Goal: Task Accomplishment & Management: Use online tool/utility

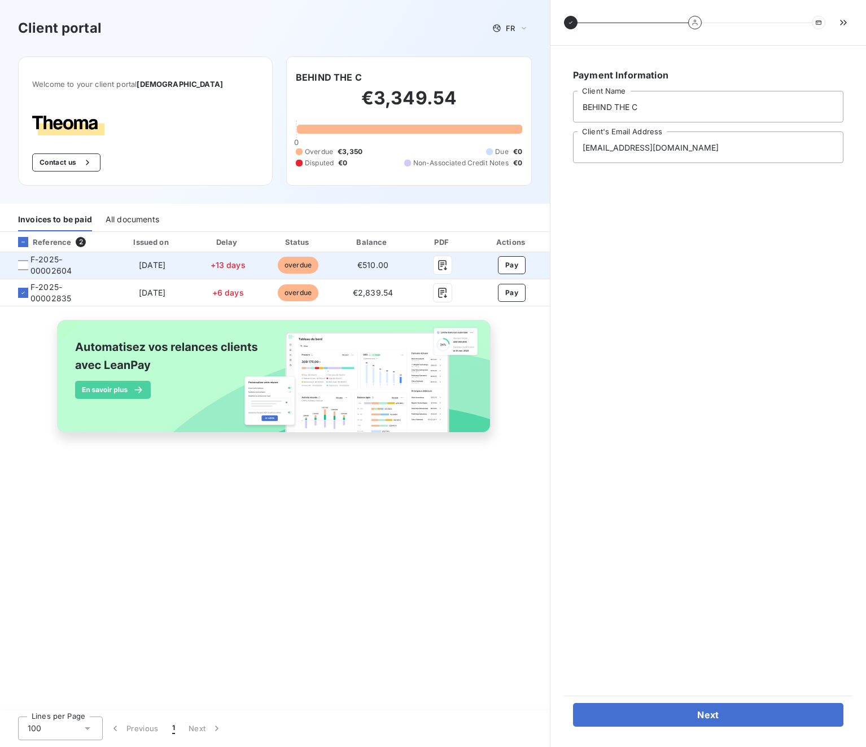
click at [10, 270] on span "F-2025-00002604" at bounding box center [55, 265] width 93 height 23
click at [18, 270] on div at bounding box center [23, 265] width 10 height 10
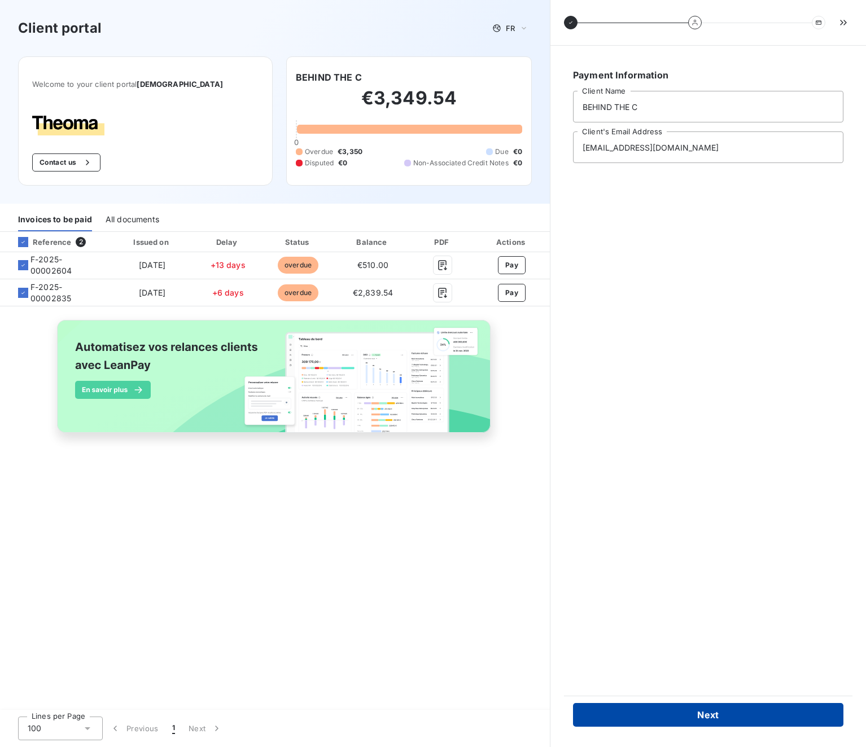
click at [703, 710] on button "Next" at bounding box center [708, 715] width 270 height 24
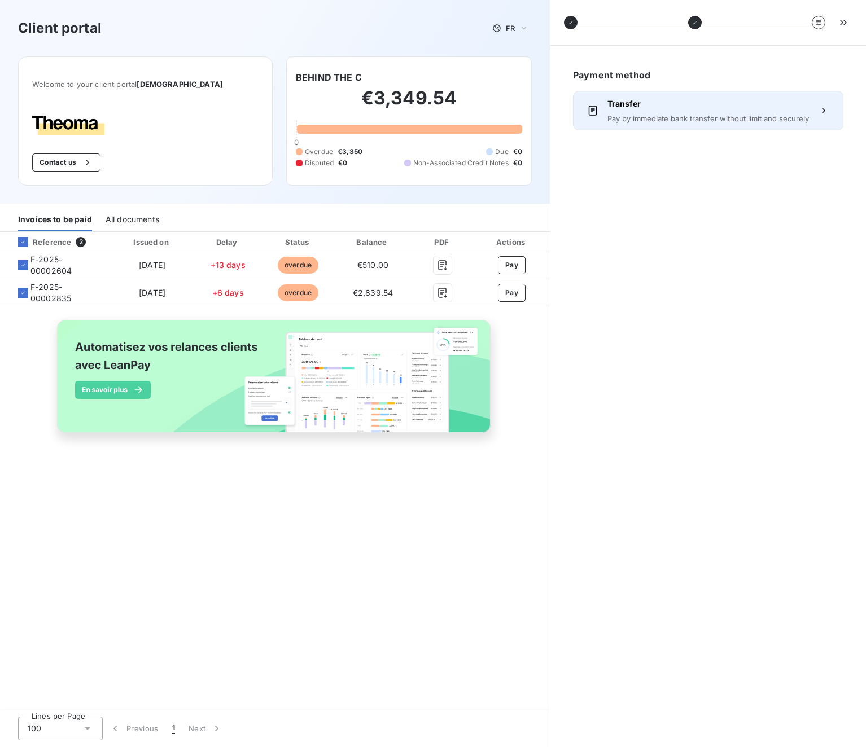
click at [780, 113] on div "Transfer Pay by immediate bank transfer without limit and securely" at bounding box center [707, 110] width 201 height 25
